Goal: Information Seeking & Learning: Understand process/instructions

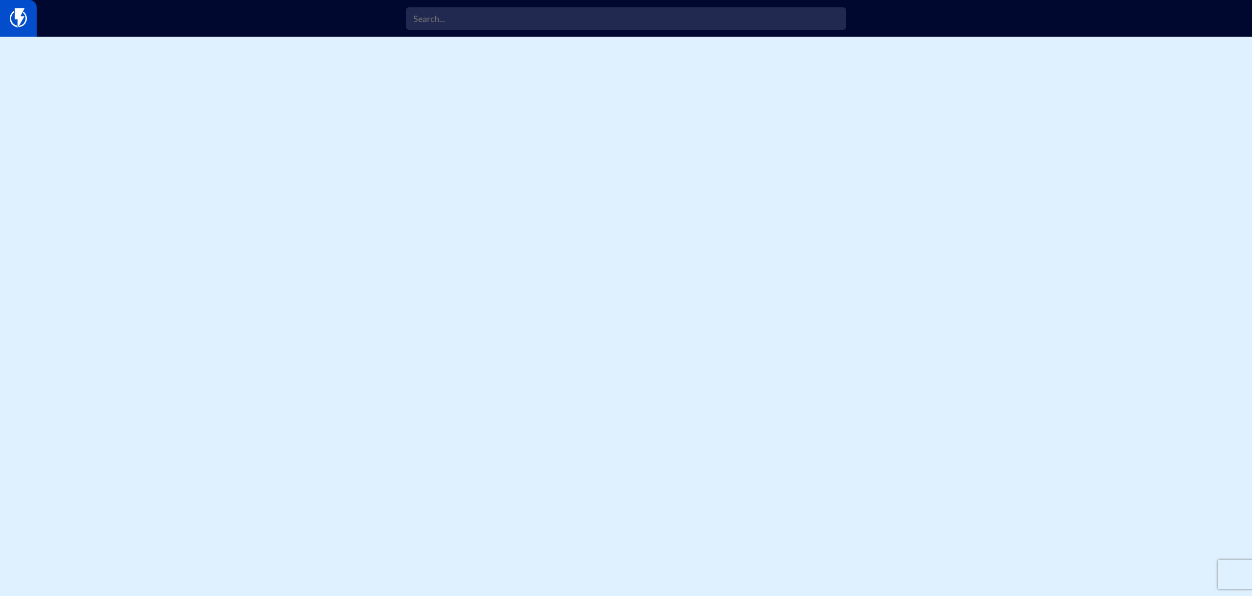
click at [27, 22] on link at bounding box center [18, 18] width 37 height 37
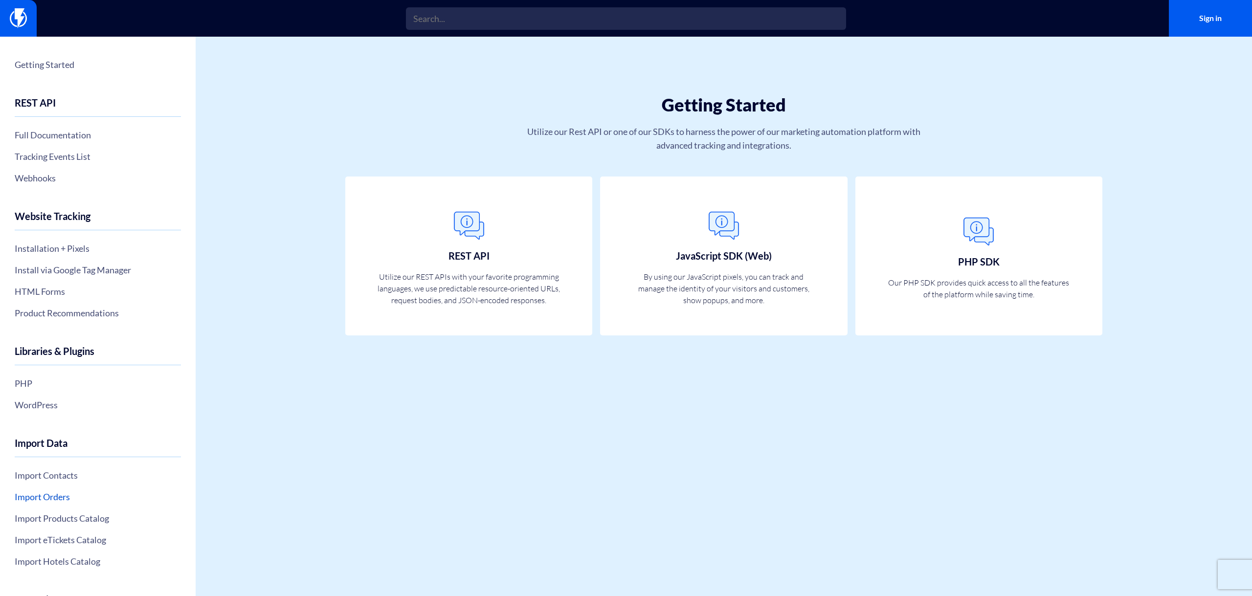
click at [100, 501] on link "Import Orders" at bounding box center [98, 496] width 166 height 17
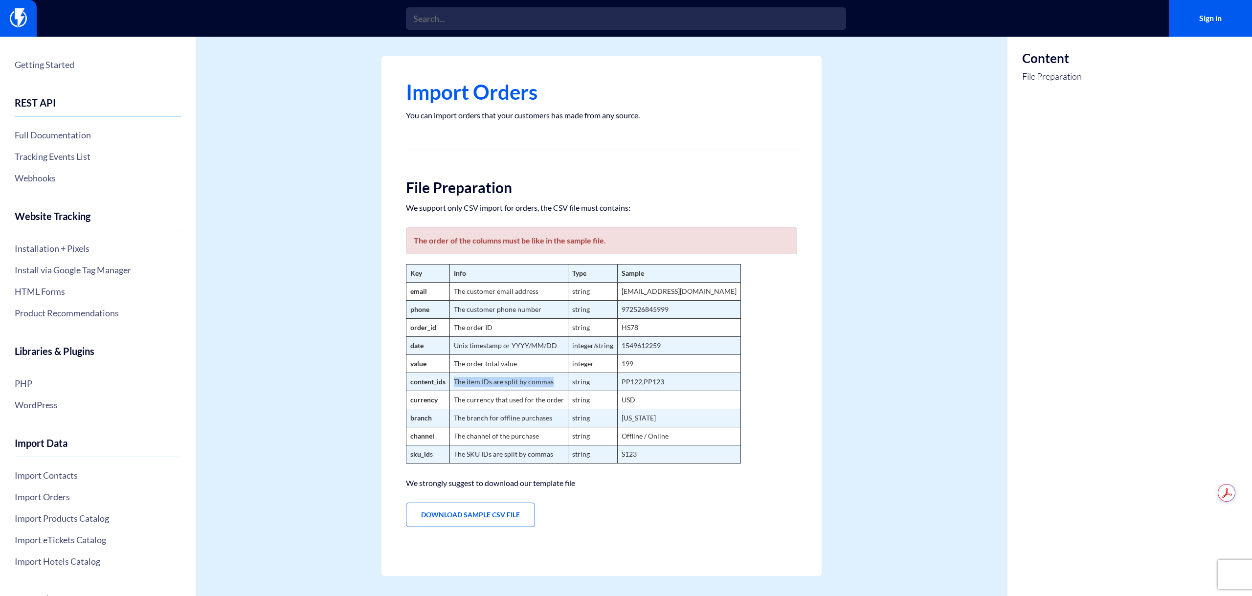
drag, startPoint x: 449, startPoint y: 381, endPoint x: 550, endPoint y: 380, distance: 101.2
click at [550, 380] on tr "content_ids The item IDs are split by commas string PP122,PP123" at bounding box center [573, 382] width 334 height 18
click at [550, 382] on td "The item IDs are split by commas" at bounding box center [509, 382] width 118 height 18
drag, startPoint x: 559, startPoint y: 382, endPoint x: 450, endPoint y: 381, distance: 109.0
click at [450, 381] on td "The item IDs are split by commas" at bounding box center [509, 382] width 118 height 18
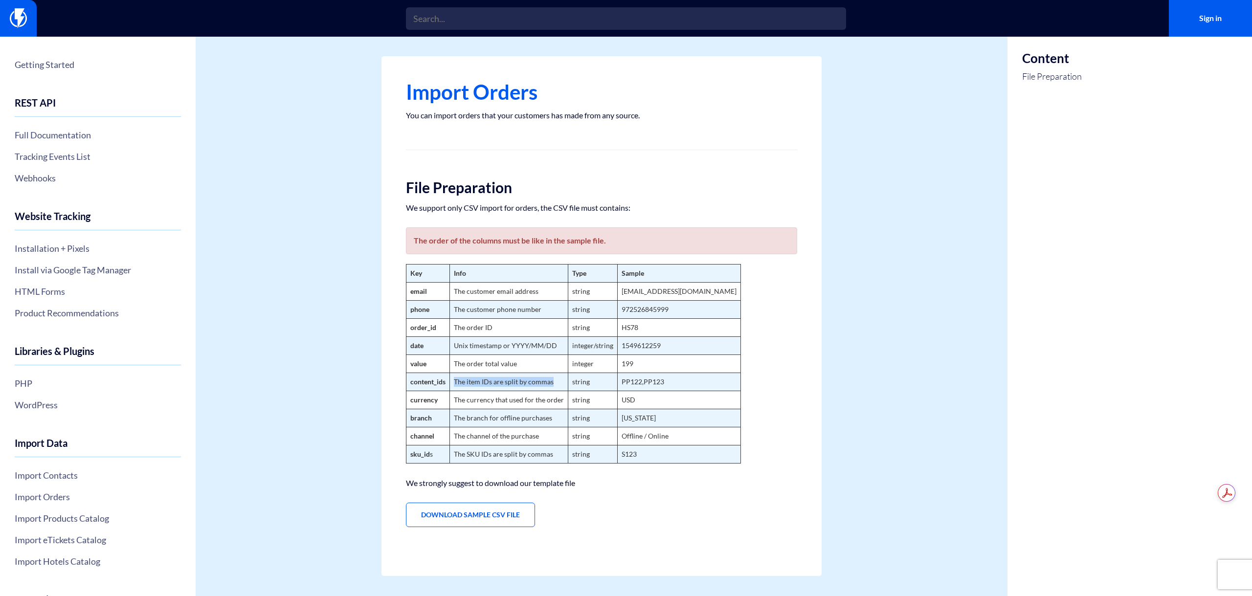
click at [474, 381] on td "The item IDs are split by commas" at bounding box center [509, 382] width 118 height 18
drag, startPoint x: 452, startPoint y: 382, endPoint x: 564, endPoint y: 385, distance: 112.0
click at [564, 385] on td "The item IDs are split by commas" at bounding box center [509, 382] width 118 height 18
drag, startPoint x: 453, startPoint y: 380, endPoint x: 549, endPoint y: 381, distance: 96.3
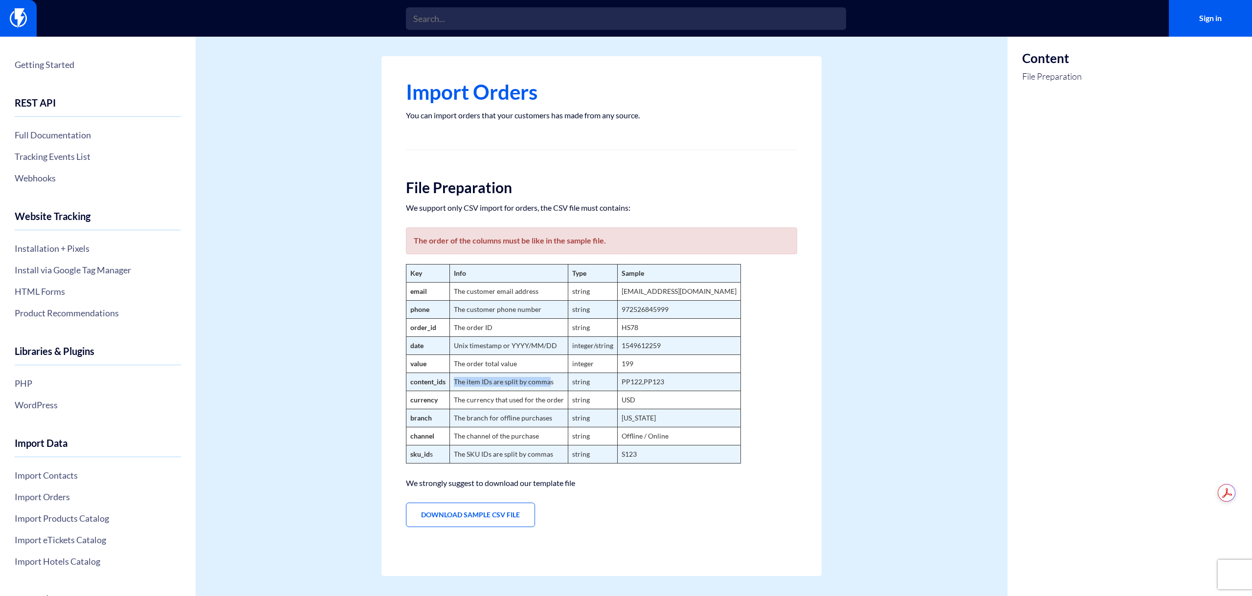
click at [549, 381] on td "The item IDs are split by commas" at bounding box center [509, 382] width 118 height 18
click at [556, 379] on td "The item IDs are split by commas" at bounding box center [509, 382] width 118 height 18
